Goal: Transaction & Acquisition: Purchase product/service

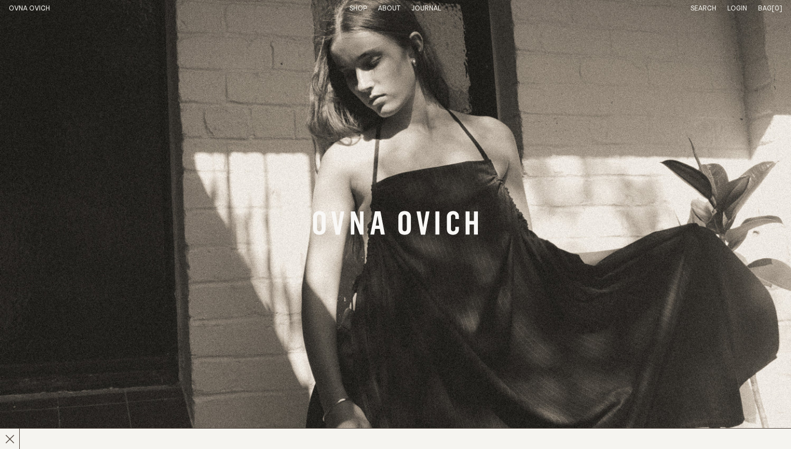
click at [699, 8] on link "Search" at bounding box center [704, 8] width 26 height 7
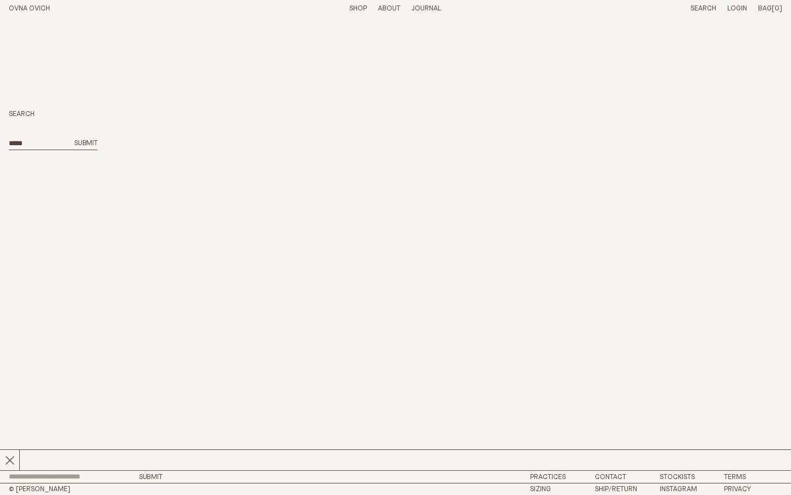
type input "*****"
click at [74, 139] on button "Submit" at bounding box center [86, 143] width 24 height 9
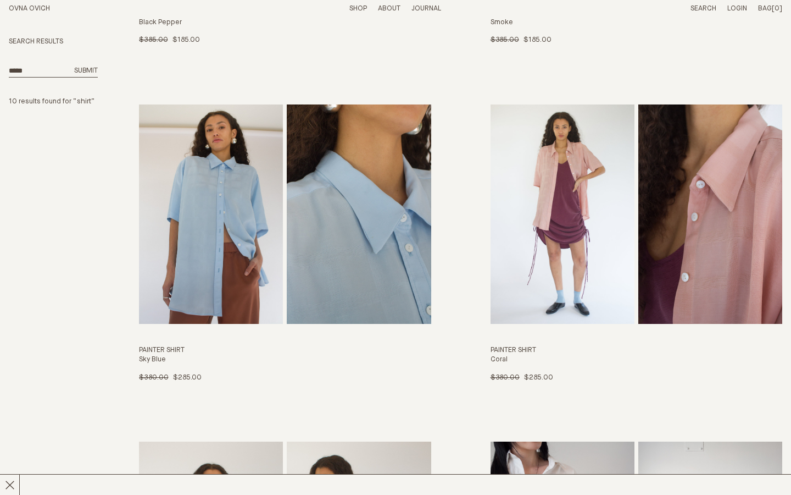
scroll to position [679, 0]
click at [254, 263] on img "Painter Shirt" at bounding box center [211, 214] width 144 height 219
click at [589, 208] on img "Painter Shirt" at bounding box center [563, 214] width 144 height 219
click at [534, 354] on h3 "Painter Shirt" at bounding box center [637, 350] width 292 height 9
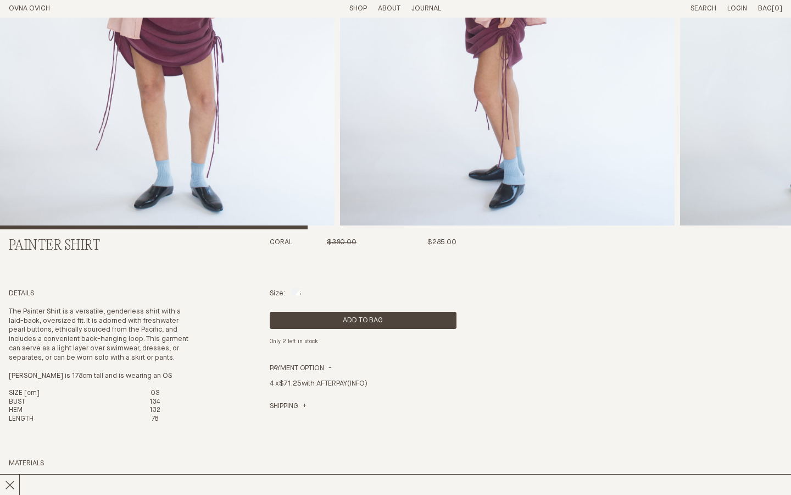
scroll to position [236, 0]
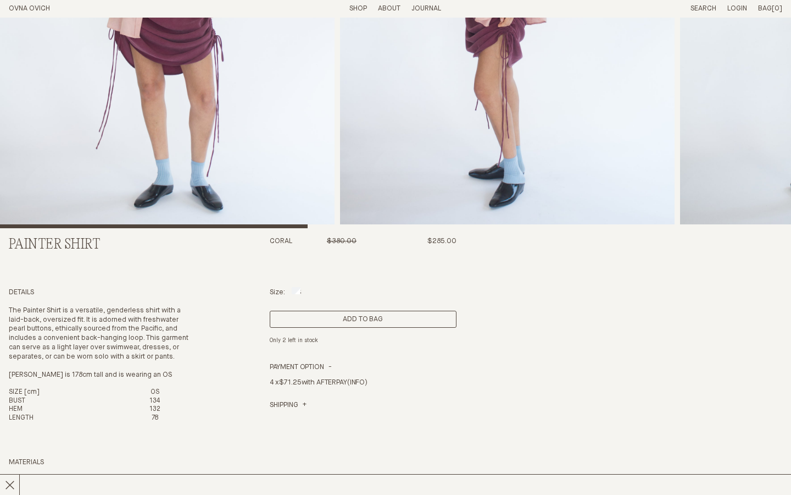
click at [358, 317] on button "Add to Bag" at bounding box center [363, 319] width 187 height 17
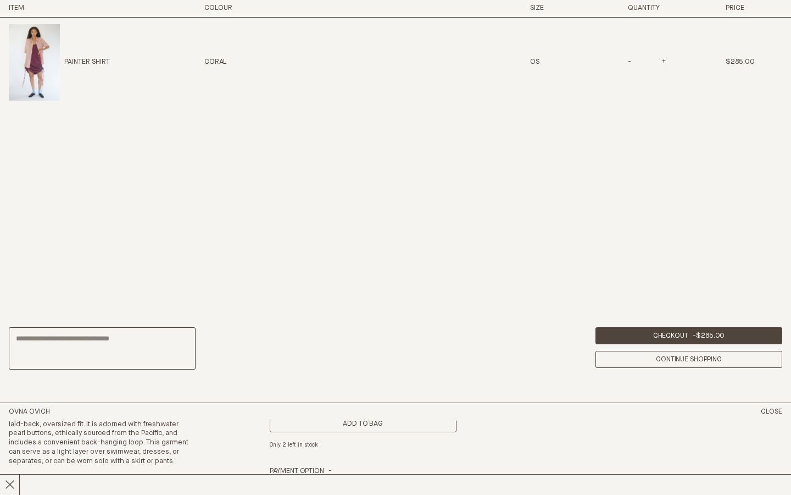
scroll to position [639, 0]
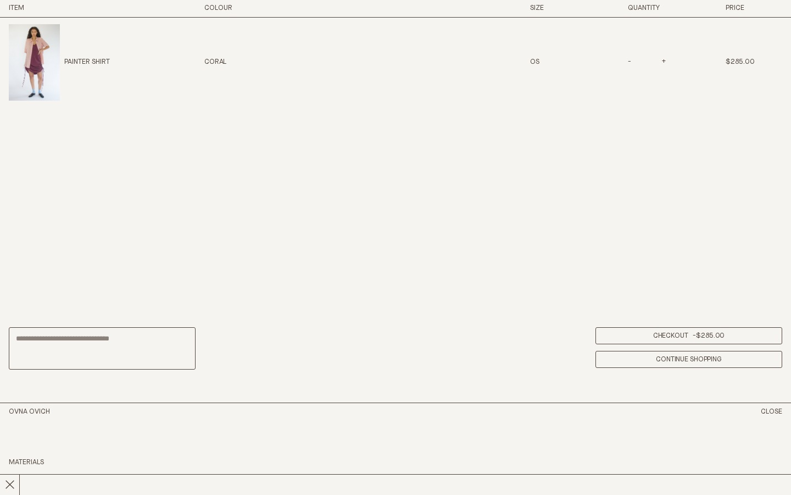
click at [669, 335] on link "Checkout - $285.00" at bounding box center [689, 335] width 187 height 17
